Goal: Task Accomplishment & Management: Manage account settings

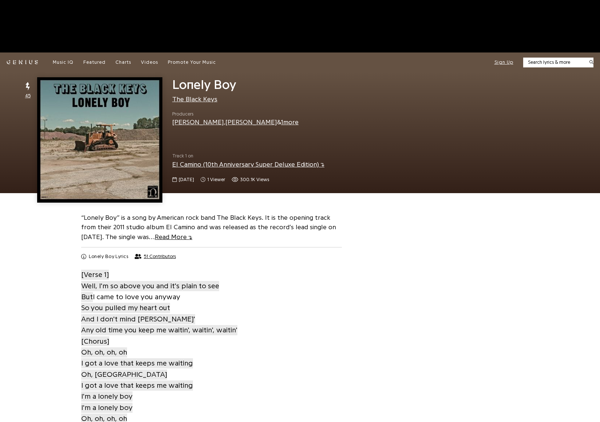
click at [505, 60] on button "Sign Up" at bounding box center [504, 62] width 19 height 7
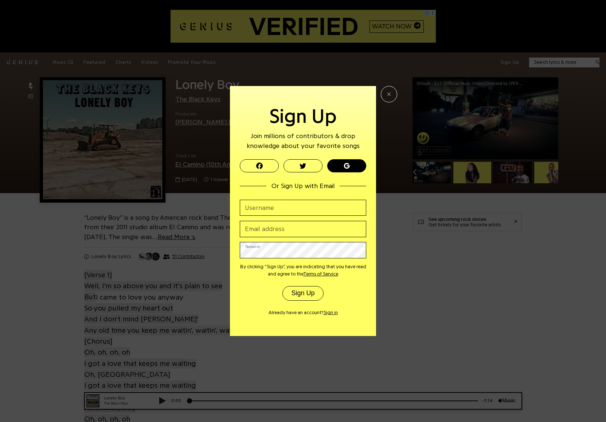
click at [356, 166] on button "submit" at bounding box center [346, 165] width 39 height 13
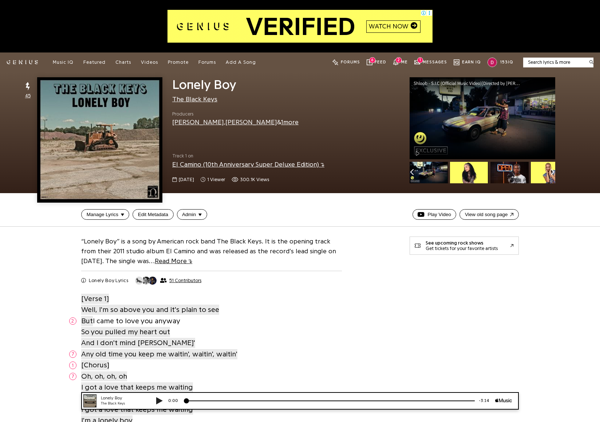
click at [504, 64] on div "153 IQ" at bounding box center [501, 62] width 26 height 15
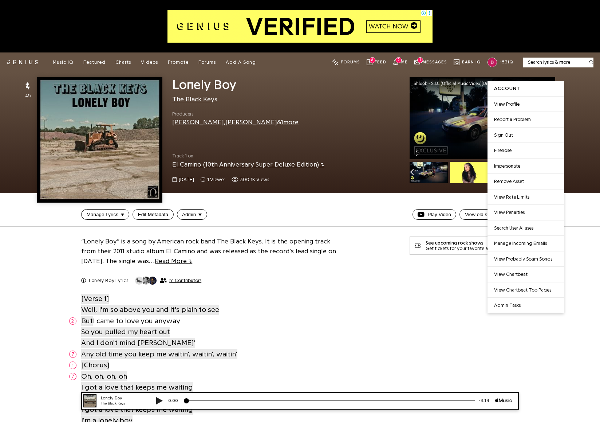
click at [515, 133] on button "Sign Out" at bounding box center [526, 135] width 76 height 16
